Goal: Use online tool/utility: Use online tool/utility

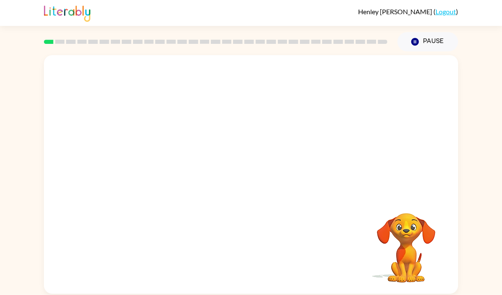
click at [211, 165] on video "Your browser must support playing .mp4 files to use Literably. Please try using…" at bounding box center [251, 125] width 414 height 140
click at [226, 129] on video "Your browser must support playing .mp4 files to use Literably. Please try using…" at bounding box center [251, 125] width 414 height 140
click at [259, 180] on button "button" at bounding box center [250, 178] width 53 height 31
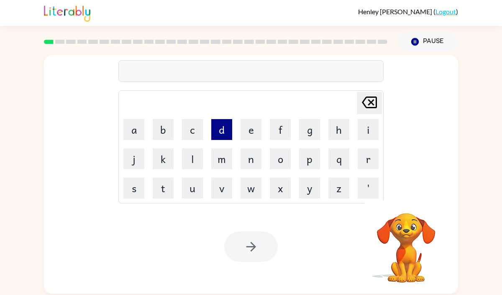
click at [219, 134] on button "d" at bounding box center [221, 129] width 21 height 21
click at [370, 97] on icon at bounding box center [369, 103] width 15 height 12
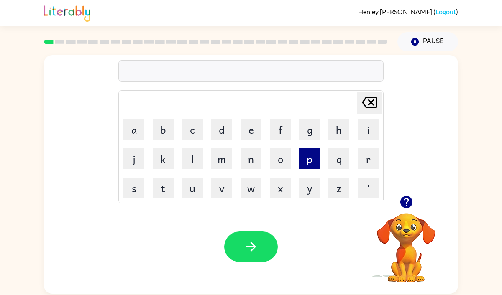
click at [308, 163] on button "p" at bounding box center [309, 158] width 21 height 21
click at [243, 134] on button "e" at bounding box center [250, 129] width 21 height 21
click at [360, 153] on button "r" at bounding box center [367, 158] width 21 height 21
drag, startPoint x: 155, startPoint y: 192, endPoint x: 241, endPoint y: 181, distance: 86.4
click at [155, 192] on button "t" at bounding box center [163, 188] width 21 height 21
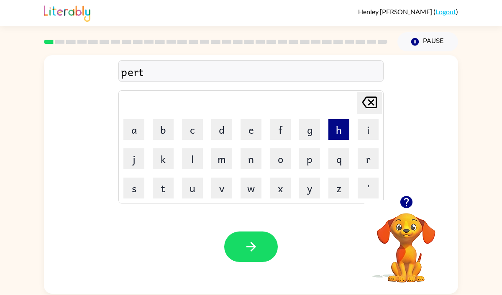
click at [338, 130] on button "h" at bounding box center [338, 129] width 21 height 21
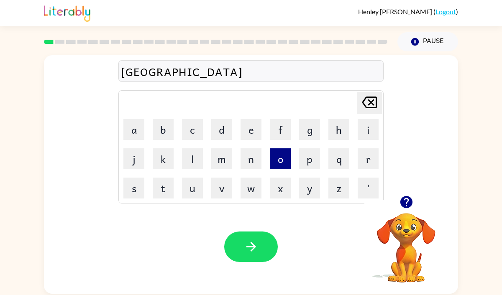
click at [288, 157] on button "o" at bounding box center [280, 158] width 21 height 21
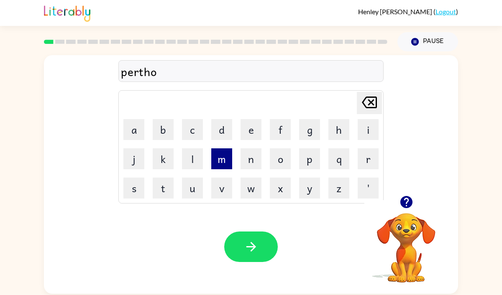
click at [223, 161] on button "m" at bounding box center [221, 158] width 21 height 21
click at [256, 128] on button "e" at bounding box center [250, 129] width 21 height 21
click at [373, 104] on icon at bounding box center [369, 103] width 15 height 12
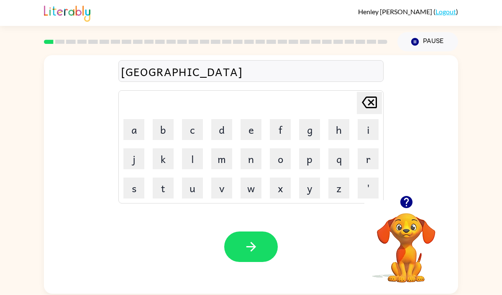
click at [373, 104] on icon at bounding box center [369, 103] width 15 height 12
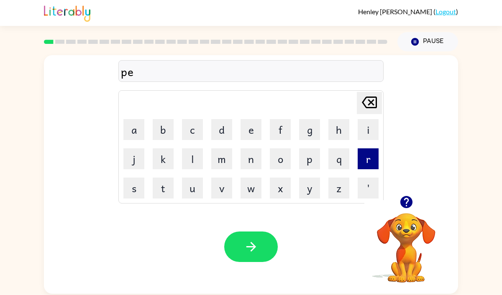
click at [358, 155] on button "r" at bounding box center [367, 158] width 21 height 21
click at [313, 162] on button "p" at bounding box center [309, 158] width 21 height 21
click at [336, 138] on button "h" at bounding box center [338, 129] width 21 height 21
click at [280, 164] on button "o" at bounding box center [280, 158] width 21 height 21
click at [226, 160] on button "m" at bounding box center [221, 158] width 21 height 21
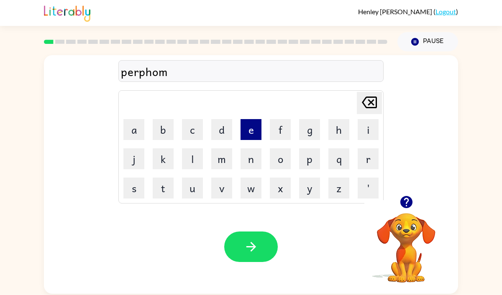
click at [245, 127] on button "e" at bounding box center [250, 129] width 21 height 21
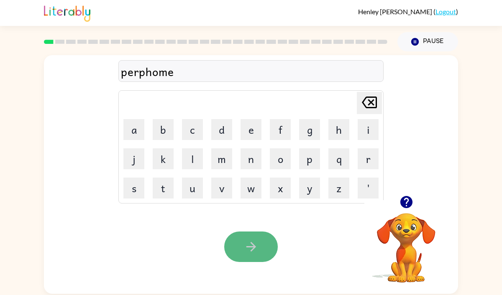
click at [245, 253] on icon "button" at bounding box center [251, 246] width 15 height 15
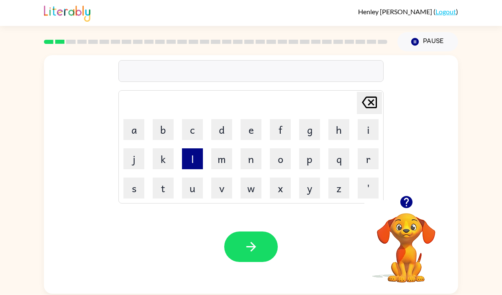
click at [195, 160] on button "l" at bounding box center [192, 158] width 21 height 21
click at [285, 153] on button "o" at bounding box center [280, 158] width 21 height 21
click at [196, 186] on button "u" at bounding box center [192, 188] width 21 height 21
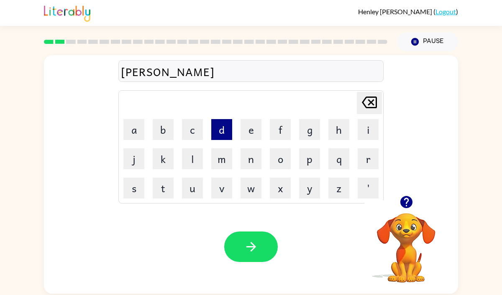
click at [226, 130] on button "d" at bounding box center [221, 129] width 21 height 21
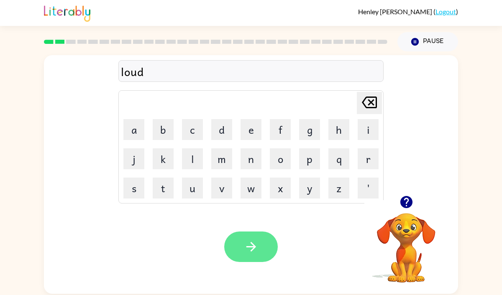
click at [256, 244] on icon "button" at bounding box center [251, 246] width 15 height 15
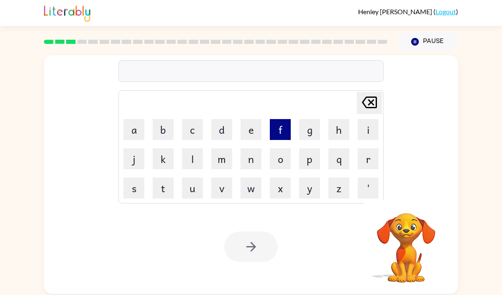
click at [277, 127] on button "f" at bounding box center [280, 129] width 21 height 21
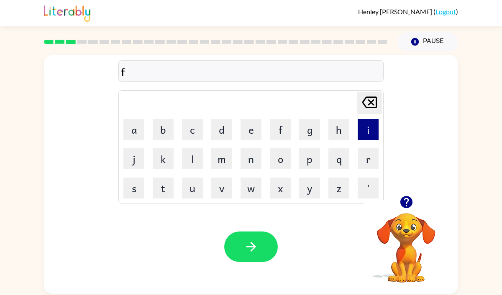
click at [370, 125] on button "i" at bounding box center [367, 129] width 21 height 21
click at [367, 160] on button "r" at bounding box center [367, 158] width 21 height 21
click at [252, 125] on button "e" at bounding box center [250, 129] width 21 height 21
click at [311, 161] on button "p" at bounding box center [309, 158] width 21 height 21
click at [280, 162] on button "o" at bounding box center [280, 158] width 21 height 21
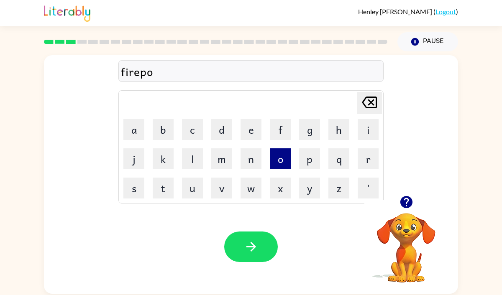
click at [280, 162] on button "o" at bounding box center [280, 158] width 21 height 21
click at [365, 102] on icon "[PERSON_NAME] last character input" at bounding box center [369, 102] width 20 height 20
click at [275, 127] on button "f" at bounding box center [280, 129] width 21 height 21
click at [370, 102] on icon at bounding box center [369, 103] width 15 height 12
click at [280, 150] on button "o" at bounding box center [280, 158] width 21 height 21
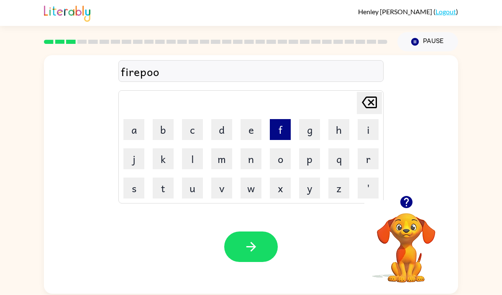
click at [284, 122] on button "f" at bounding box center [280, 129] width 21 height 21
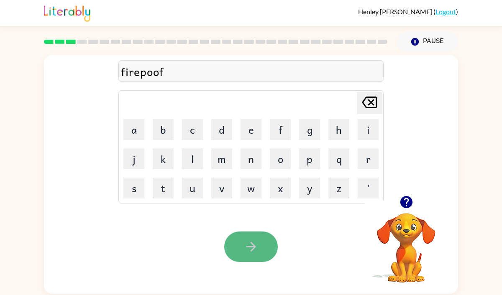
click at [247, 242] on icon "button" at bounding box center [251, 246] width 15 height 15
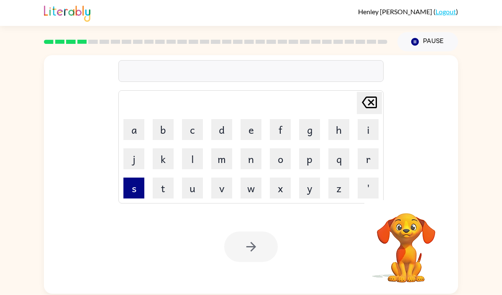
click at [133, 188] on button "s" at bounding box center [133, 188] width 21 height 21
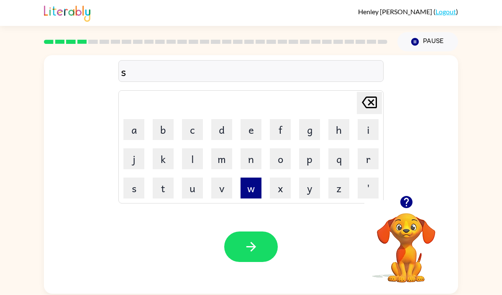
click at [247, 190] on button "w" at bounding box center [250, 188] width 21 height 21
click at [247, 127] on button "e" at bounding box center [250, 129] width 21 height 21
click at [194, 132] on button "c" at bounding box center [192, 129] width 21 height 21
click at [370, 112] on icon "[PERSON_NAME] last character input" at bounding box center [369, 102] width 20 height 20
click at [179, 185] on td "u" at bounding box center [192, 188] width 28 height 28
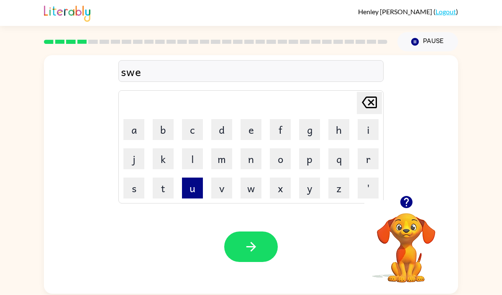
click at [193, 185] on button "u" at bounding box center [192, 188] width 21 height 21
click at [373, 109] on icon "[PERSON_NAME] last character input" at bounding box center [369, 102] width 20 height 20
click at [193, 130] on button "c" at bounding box center [192, 129] width 21 height 21
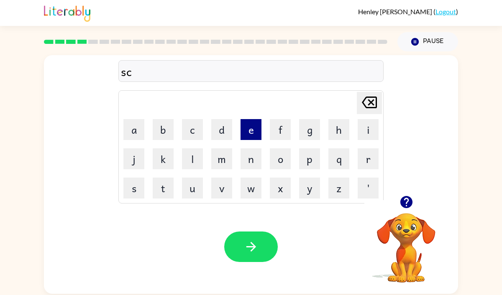
click at [248, 131] on button "e" at bounding box center [250, 129] width 21 height 21
click at [194, 183] on button "u" at bounding box center [192, 188] width 21 height 21
click at [245, 186] on button "w" at bounding box center [250, 188] width 21 height 21
click at [372, 102] on icon "[PERSON_NAME] last character input" at bounding box center [369, 102] width 20 height 20
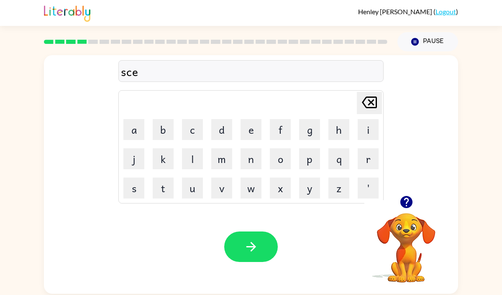
click at [372, 102] on icon at bounding box center [369, 103] width 15 height 12
click at [196, 195] on button "u" at bounding box center [192, 188] width 21 height 21
click at [257, 126] on button "e" at bounding box center [250, 129] width 21 height 21
click at [250, 192] on button "w" at bounding box center [250, 188] width 21 height 21
click at [248, 240] on icon "button" at bounding box center [251, 246] width 15 height 15
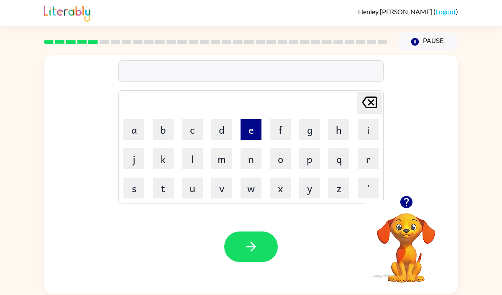
click at [242, 135] on button "e" at bounding box center [250, 129] width 21 height 21
click at [252, 160] on button "n" at bounding box center [250, 158] width 21 height 21
click at [270, 166] on button "o" at bounding box center [280, 158] width 21 height 21
click at [357, 158] on button "r" at bounding box center [367, 158] width 21 height 21
click at [224, 160] on button "m" at bounding box center [221, 158] width 21 height 21
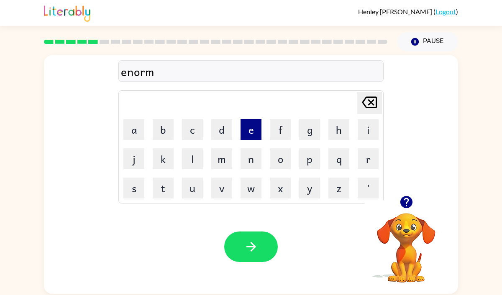
click at [253, 132] on button "e" at bounding box center [250, 129] width 21 height 21
click at [137, 187] on button "s" at bounding box center [133, 188] width 21 height 21
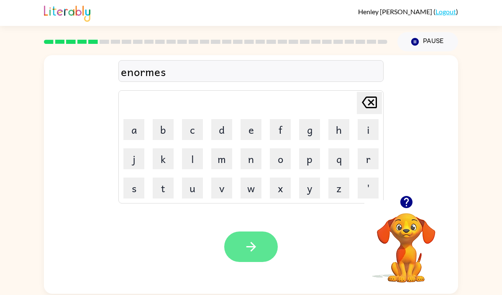
click at [242, 250] on button "button" at bounding box center [250, 247] width 53 height 31
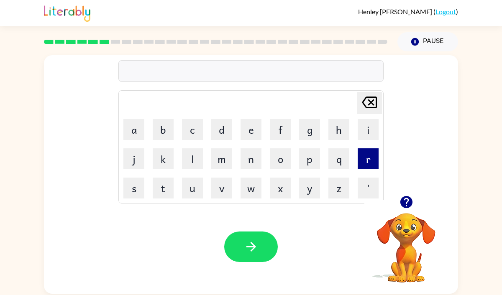
click at [365, 150] on button "r" at bounding box center [367, 158] width 21 height 21
click at [251, 129] on button "e" at bounding box center [250, 129] width 21 height 21
click at [219, 165] on button "m" at bounding box center [221, 158] width 21 height 21
click at [134, 133] on button "a" at bounding box center [133, 129] width 21 height 21
click at [371, 121] on button "i" at bounding box center [367, 129] width 21 height 21
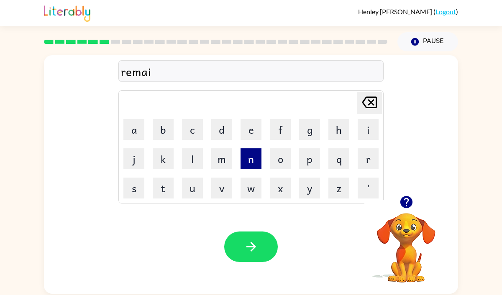
click at [247, 163] on button "n" at bounding box center [250, 158] width 21 height 21
click at [217, 134] on button "d" at bounding box center [221, 129] width 21 height 21
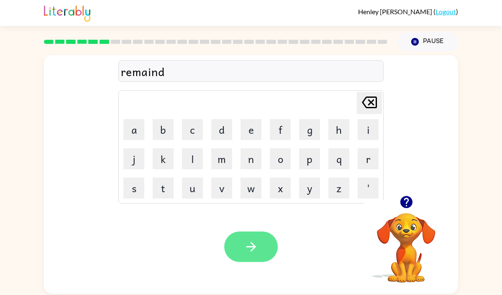
click at [246, 247] on icon "button" at bounding box center [251, 246] width 15 height 15
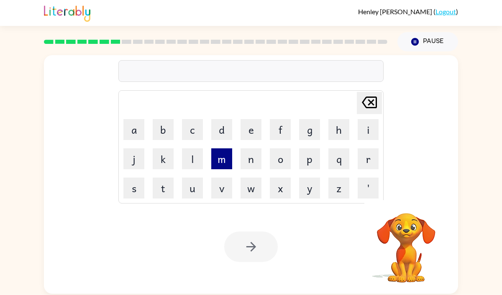
click at [223, 164] on button "m" at bounding box center [221, 158] width 21 height 21
click at [139, 126] on button "a" at bounding box center [133, 129] width 21 height 21
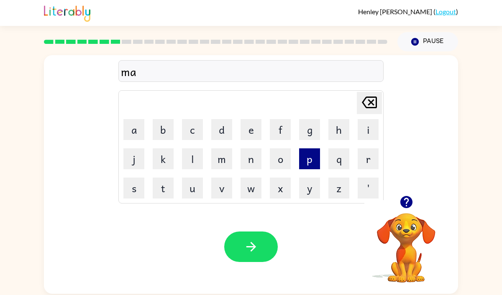
click at [309, 157] on button "p" at bounding box center [309, 158] width 21 height 21
click at [136, 131] on button "a" at bounding box center [133, 129] width 21 height 21
click at [191, 157] on button "l" at bounding box center [192, 158] width 21 height 21
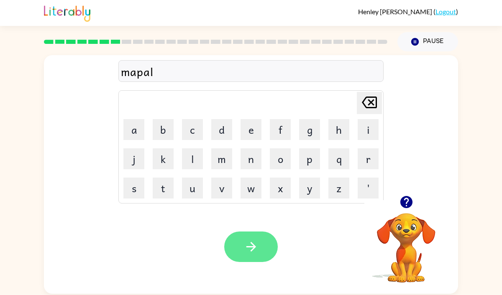
click at [263, 247] on button "button" at bounding box center [250, 247] width 53 height 31
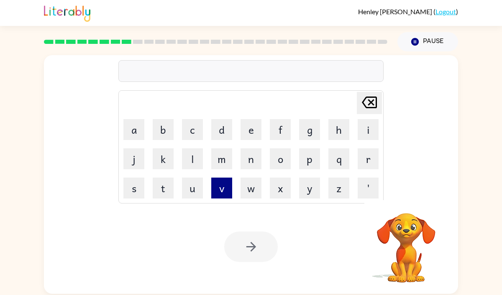
click at [221, 178] on button "v" at bounding box center [221, 188] width 21 height 21
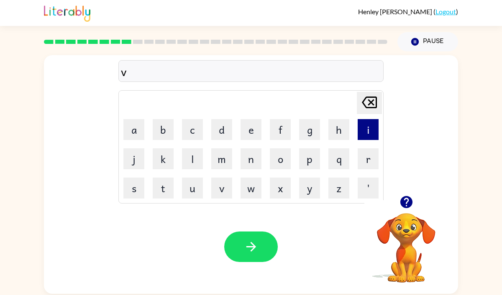
click at [369, 125] on button "i" at bounding box center [367, 129] width 21 height 21
click at [131, 192] on button "s" at bounding box center [133, 188] width 21 height 21
click at [190, 193] on button "u" at bounding box center [192, 188] width 21 height 21
click at [219, 132] on button "d" at bounding box center [221, 129] width 21 height 21
click at [370, 102] on icon at bounding box center [369, 103] width 15 height 12
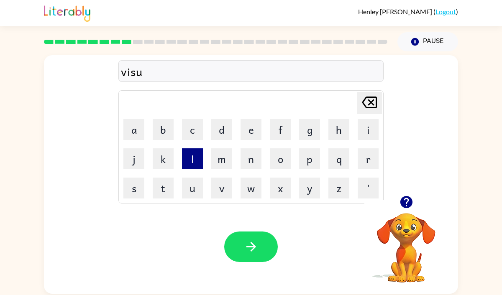
click at [183, 163] on button "l" at bounding box center [192, 158] width 21 height 21
click at [228, 134] on button "d" at bounding box center [221, 129] width 21 height 21
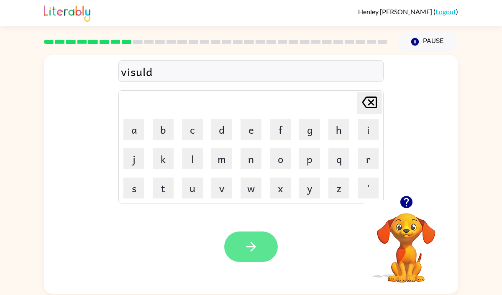
click at [250, 244] on icon "button" at bounding box center [251, 246] width 15 height 15
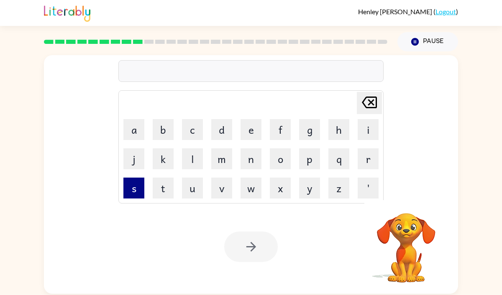
click at [125, 189] on button "s" at bounding box center [133, 188] width 21 height 21
click at [133, 130] on button "a" at bounding box center [133, 129] width 21 height 21
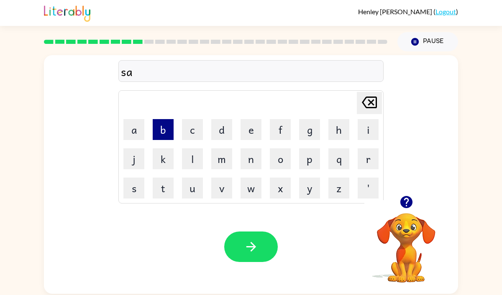
click at [165, 131] on button "b" at bounding box center [163, 129] width 21 height 21
click at [183, 148] on button "l" at bounding box center [192, 158] width 21 height 21
click at [254, 134] on button "e" at bounding box center [250, 129] width 21 height 21
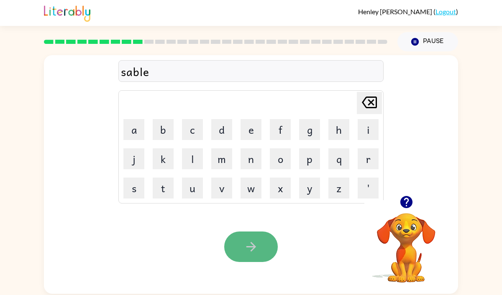
click at [250, 243] on icon "button" at bounding box center [251, 246] width 15 height 15
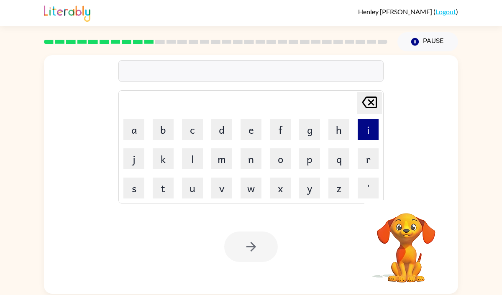
click at [373, 133] on button "i" at bounding box center [367, 129] width 21 height 21
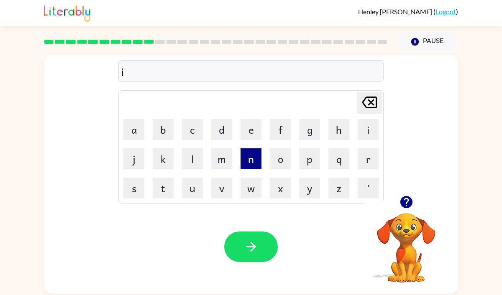
click at [252, 163] on button "n" at bounding box center [250, 158] width 21 height 21
click at [137, 193] on button "s" at bounding box center [133, 188] width 21 height 21
click at [254, 131] on button "e" at bounding box center [250, 129] width 21 height 21
type button "e"
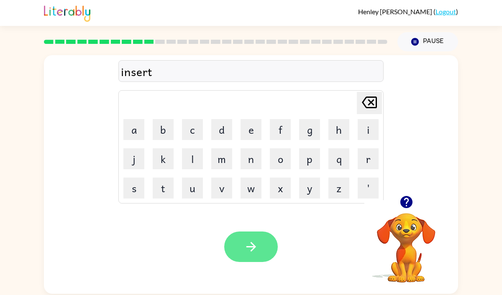
click at [247, 245] on icon "button" at bounding box center [251, 246] width 15 height 15
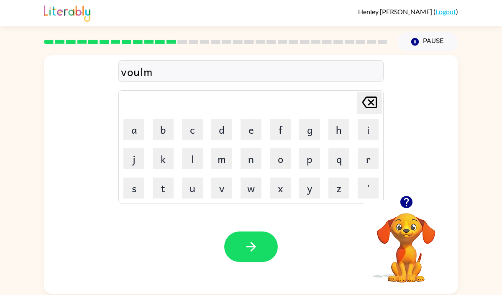
click at [247, 245] on icon "button" at bounding box center [251, 246] width 15 height 15
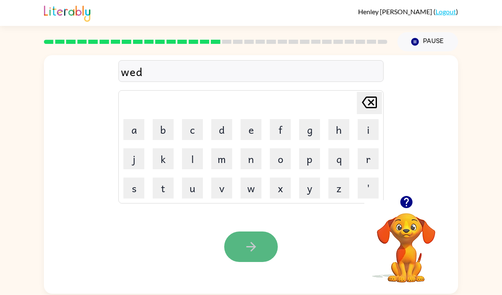
click at [247, 245] on icon "button" at bounding box center [251, 246] width 15 height 15
click at [256, 244] on icon "button" at bounding box center [251, 246] width 15 height 15
click at [257, 245] on icon "button" at bounding box center [251, 246] width 15 height 15
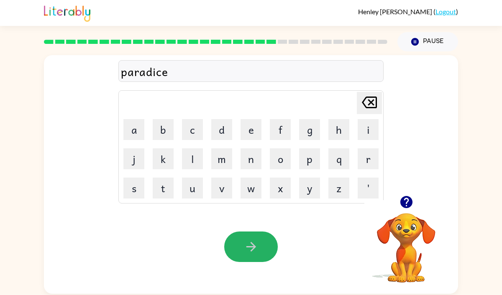
click at [257, 245] on icon "button" at bounding box center [251, 246] width 15 height 15
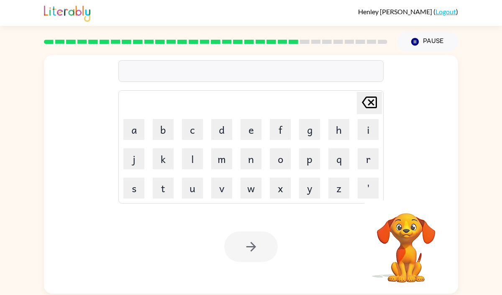
click at [292, 40] on rect at bounding box center [293, 42] width 10 height 4
click at [294, 40] on rect at bounding box center [293, 42] width 10 height 4
click at [292, 40] on rect at bounding box center [293, 42] width 10 height 4
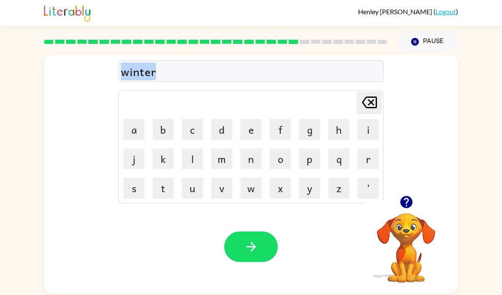
click at [72, 137] on div "winter Delete Delete last character input a b c d e f g h i j k l m n o p q r s…" at bounding box center [251, 125] width 414 height 140
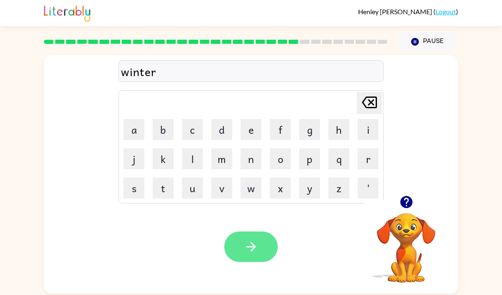
click at [262, 242] on button "button" at bounding box center [250, 247] width 53 height 31
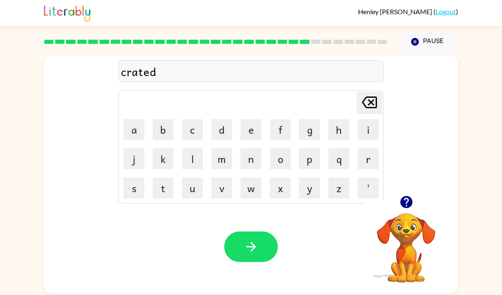
click at [374, 102] on icon "[PERSON_NAME] last character input" at bounding box center [369, 102] width 20 height 20
type button "delete"
click at [244, 253] on icon "button" at bounding box center [251, 246] width 15 height 15
click at [252, 245] on icon "button" at bounding box center [251, 246] width 15 height 15
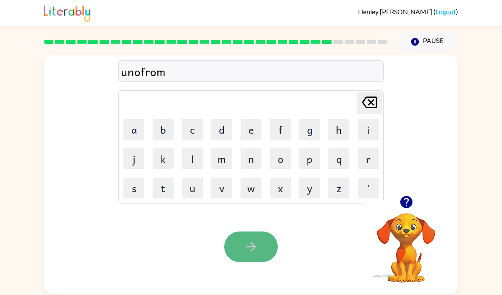
click at [253, 251] on icon "button" at bounding box center [251, 246] width 15 height 15
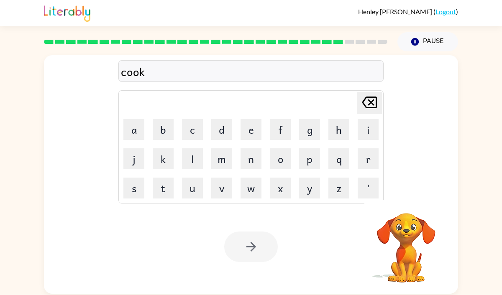
click at [253, 251] on div at bounding box center [250, 247] width 53 height 31
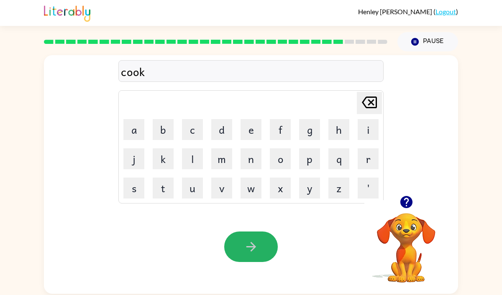
click at [253, 251] on icon "button" at bounding box center [251, 246] width 15 height 15
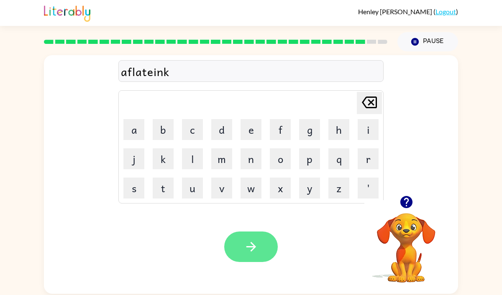
click at [253, 256] on button "button" at bounding box center [250, 247] width 53 height 31
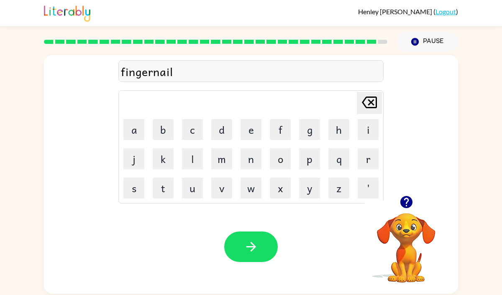
click at [253, 256] on button "button" at bounding box center [250, 247] width 53 height 31
